Goal: Find specific page/section: Find specific page/section

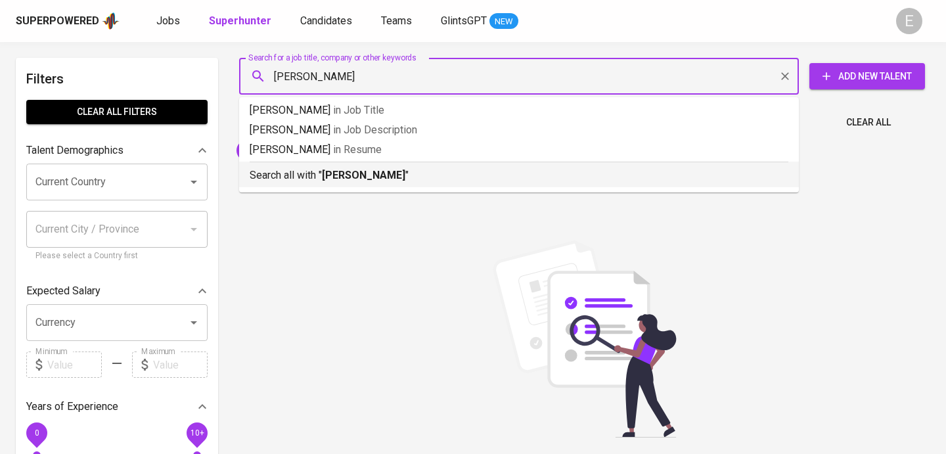
click at [336, 175] on b "[PERSON_NAME]" at bounding box center [363, 175] width 83 height 12
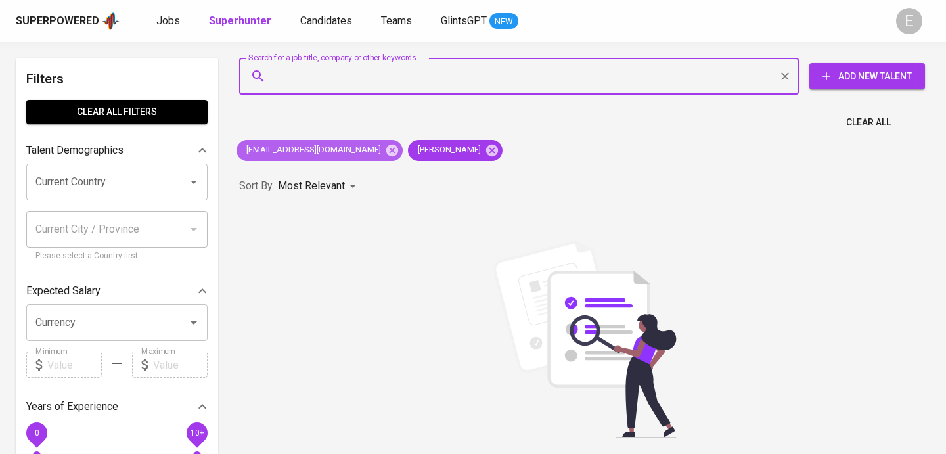
click at [386, 154] on icon at bounding box center [392, 150] width 12 height 12
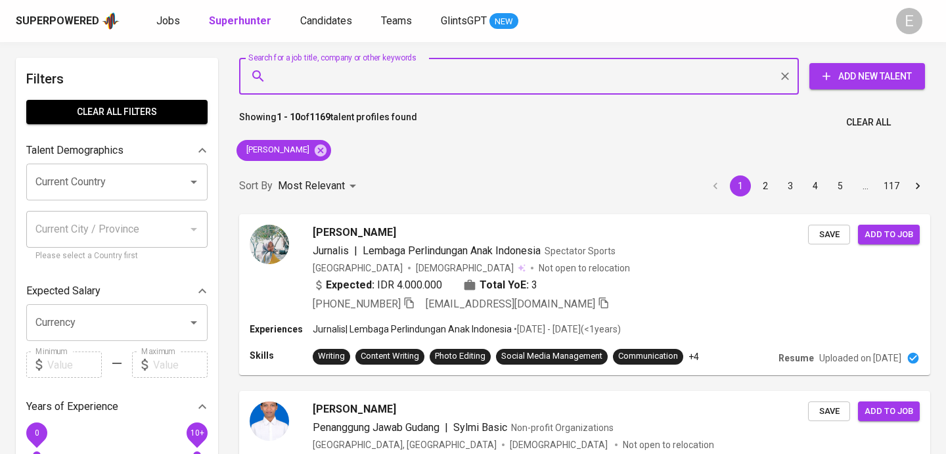
click at [381, 68] on input "Search for a job title, company or other keywords" at bounding box center [522, 76] width 502 height 25
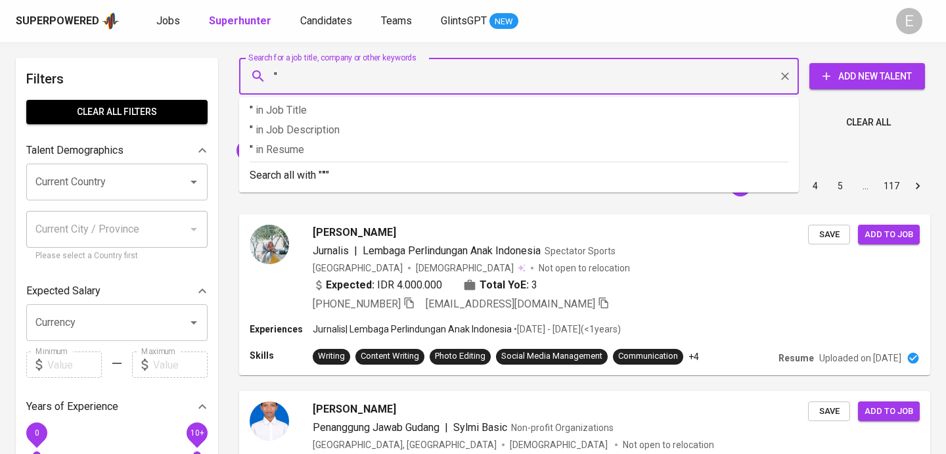
paste input "[PERSON_NAME]"
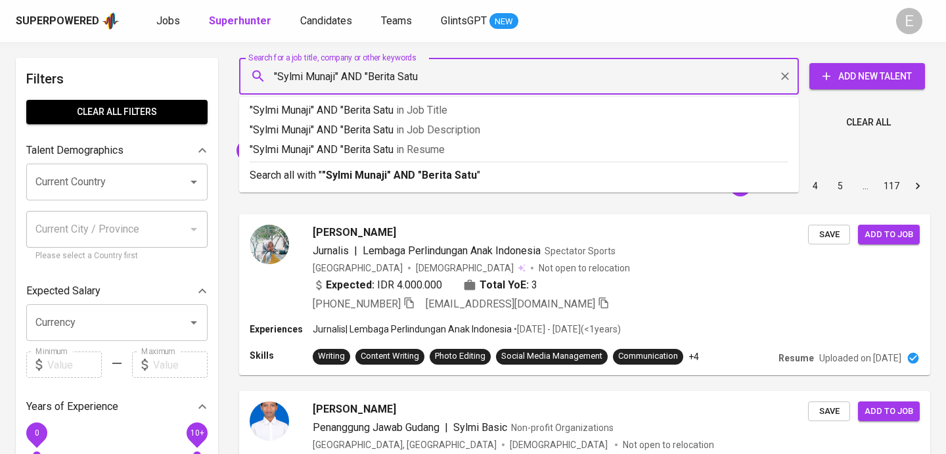
type input ""Sylmi Munaji" AND "Berita Satu""
click at [372, 171] on b ""Sylmi Munaji" AND "Berita Satu"" at bounding box center [401, 175] width 159 height 12
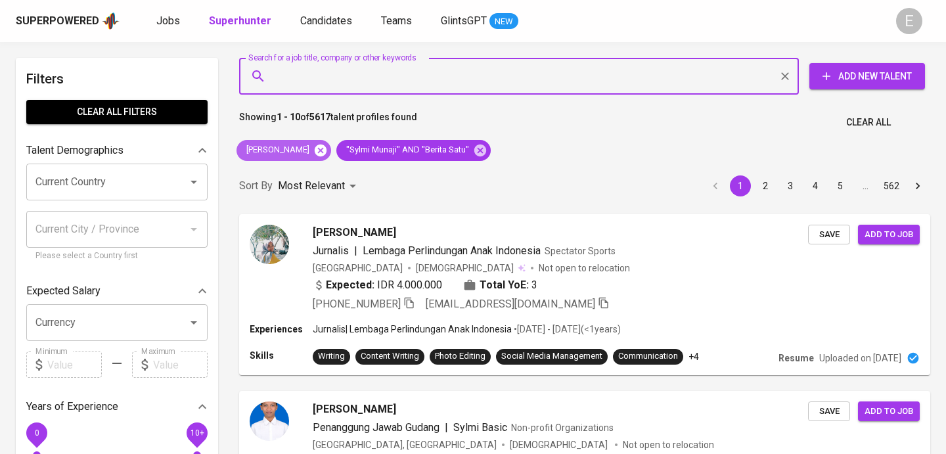
click at [313, 150] on icon at bounding box center [320, 150] width 14 height 14
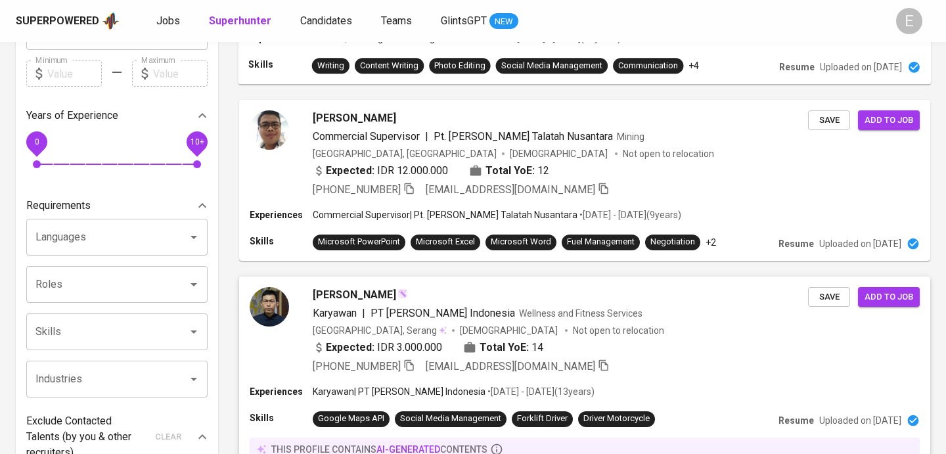
scroll to position [166, 0]
